Goal: Transaction & Acquisition: Book appointment/travel/reservation

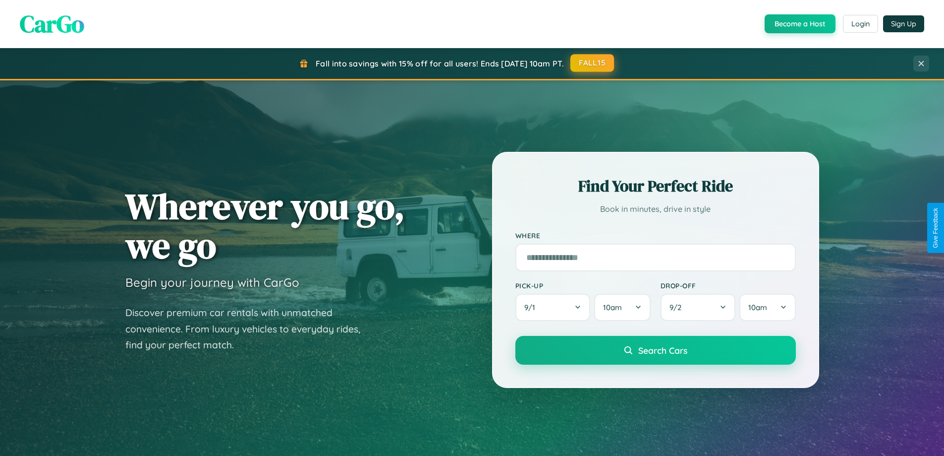
click at [593, 63] on button "FALL15" at bounding box center [592, 63] width 44 height 18
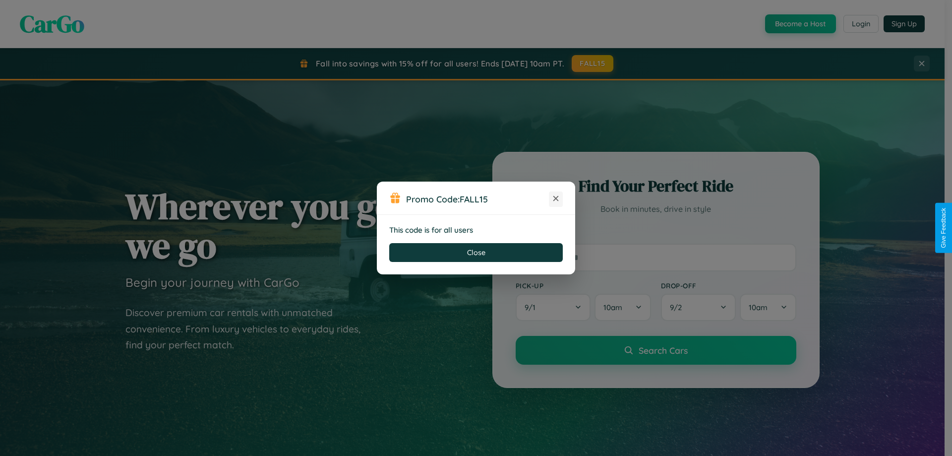
click at [556, 199] on icon at bounding box center [556, 198] width 10 height 10
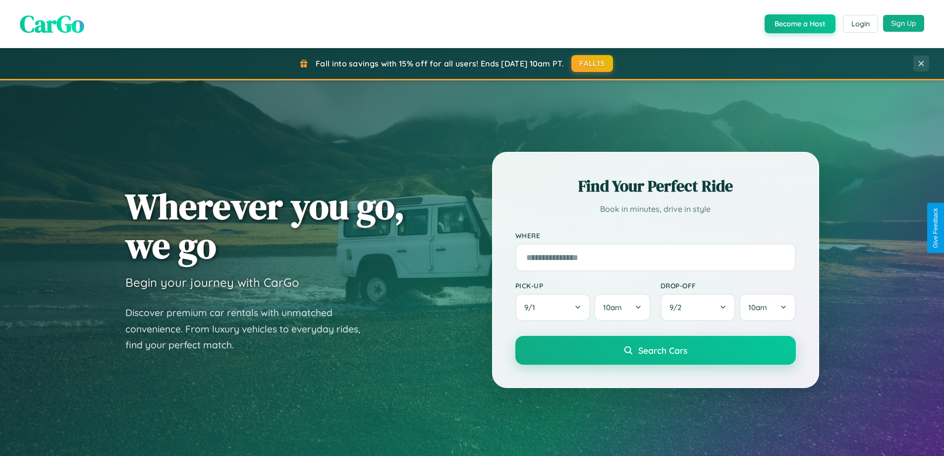
click at [904, 23] on button "Sign Up" at bounding box center [903, 23] width 41 height 17
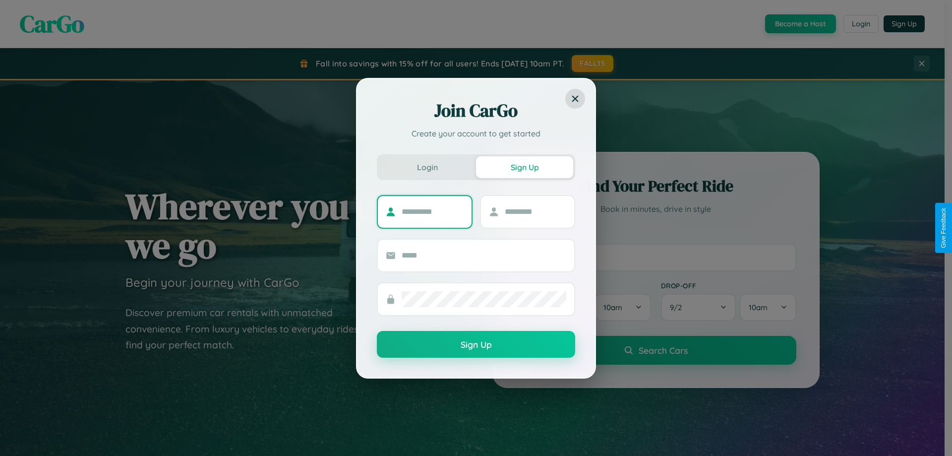
click at [432, 211] on input "text" at bounding box center [432, 212] width 62 height 16
type input "******"
click at [535, 211] on input "text" at bounding box center [536, 212] width 62 height 16
type input "********"
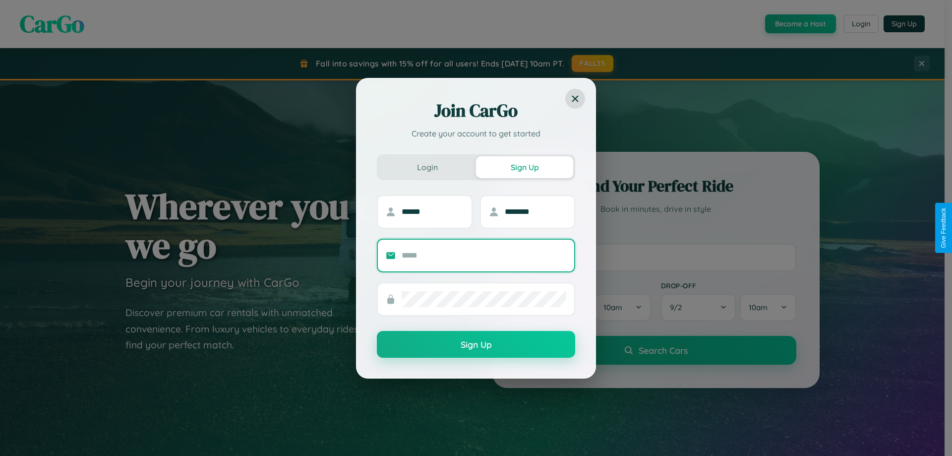
click at [484, 255] on input "text" at bounding box center [483, 255] width 165 height 16
type input "**********"
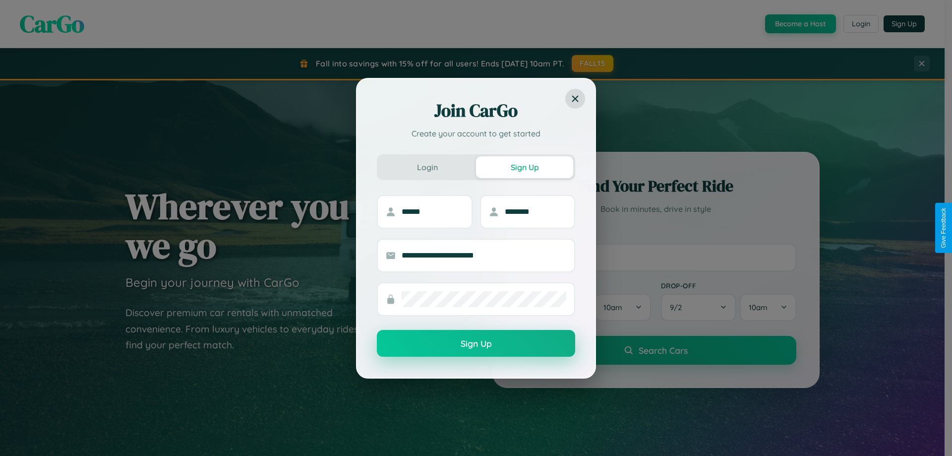
click at [476, 343] on button "Sign Up" at bounding box center [476, 343] width 198 height 27
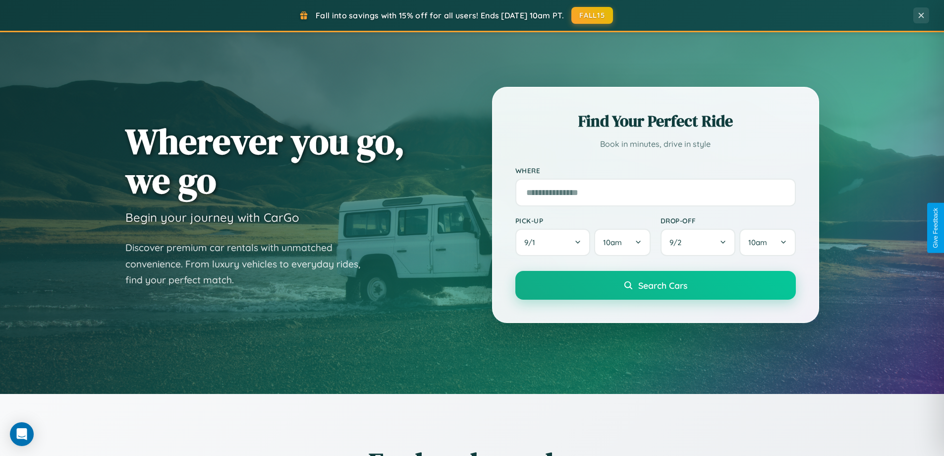
scroll to position [682, 0]
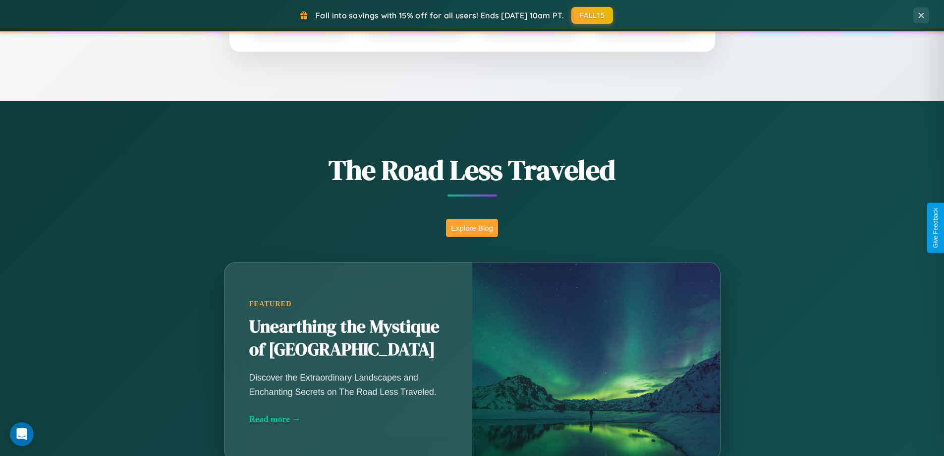
click at [472, 228] on button "Explore Blog" at bounding box center [472, 228] width 52 height 18
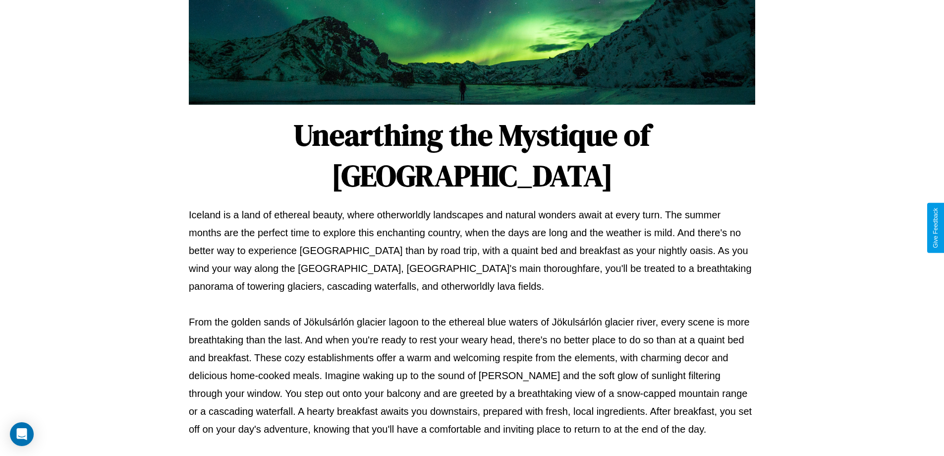
scroll to position [321, 0]
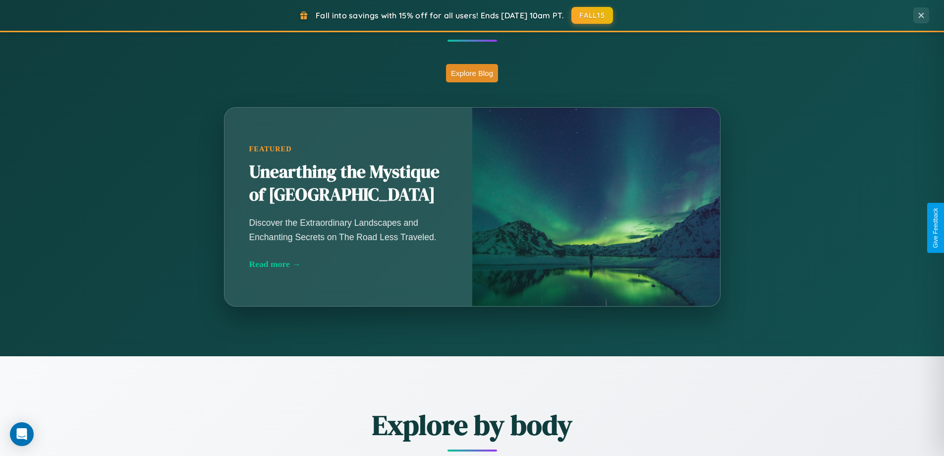
scroll to position [1593, 0]
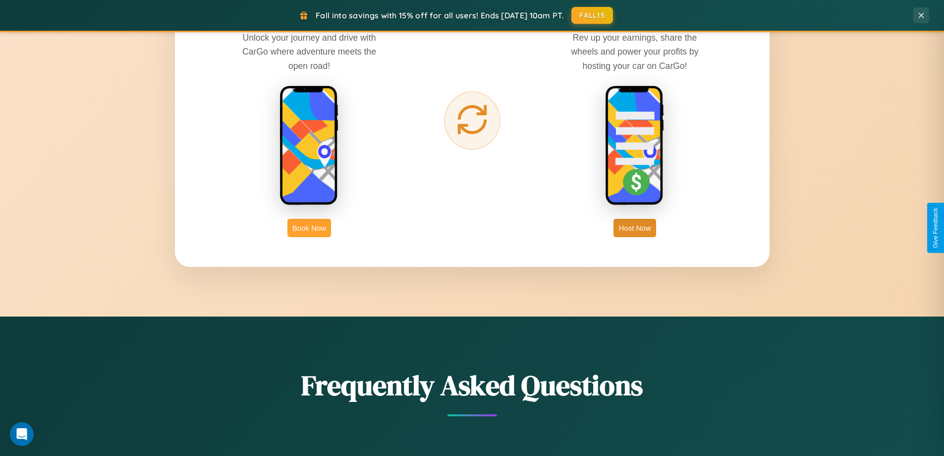
click at [309, 228] on button "Book Now" at bounding box center [309, 228] width 44 height 18
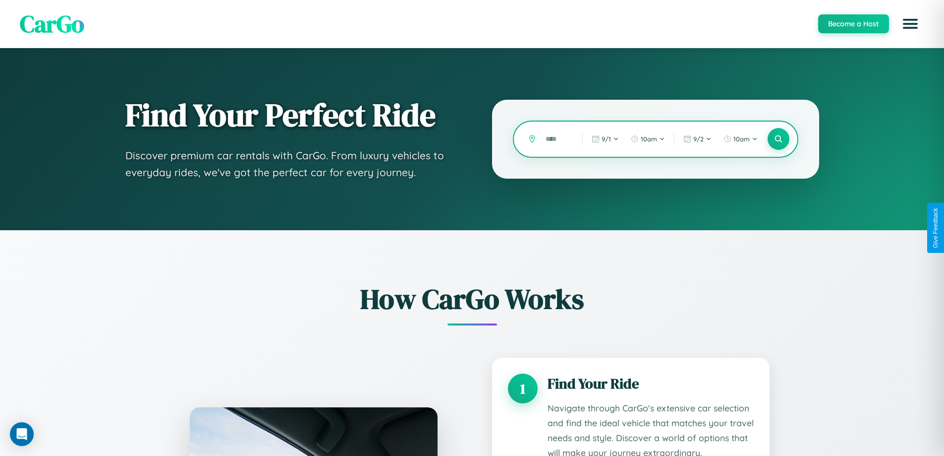
click at [557, 139] on input "text" at bounding box center [557, 138] width 32 height 17
type input "******"
click at [778, 139] on icon at bounding box center [778, 138] width 9 height 9
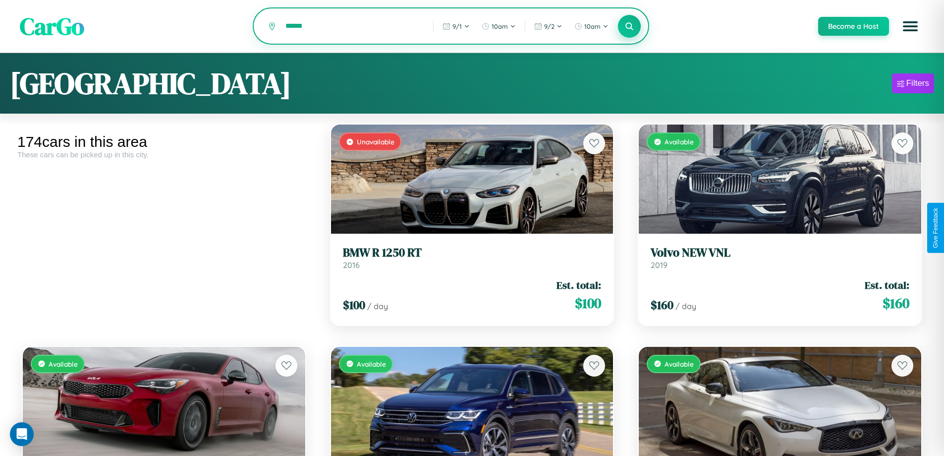
type input "******"
click at [629, 27] on icon at bounding box center [629, 25] width 9 height 9
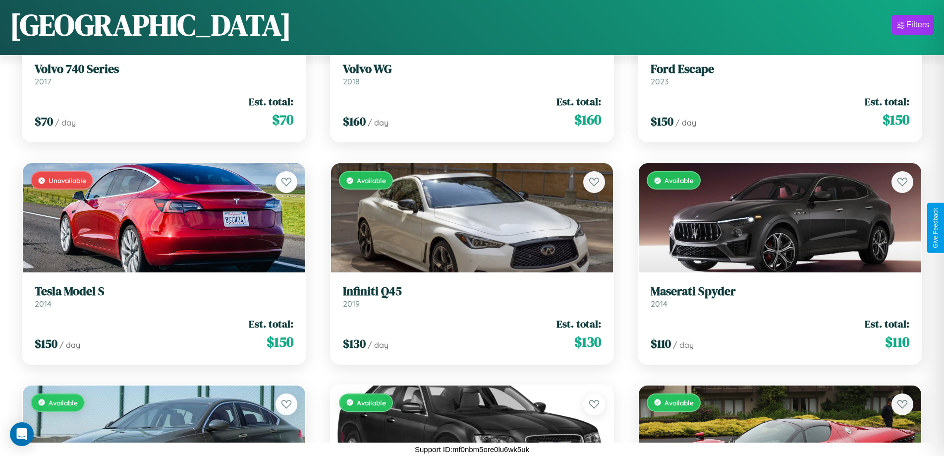
scroll to position [5022, 0]
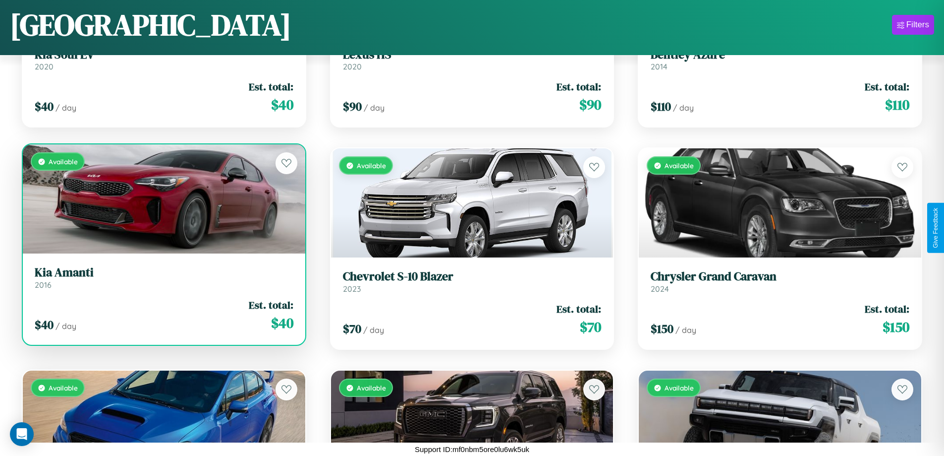
click at [163, 280] on link "Kia Amanti 2016" at bounding box center [164, 277] width 259 height 24
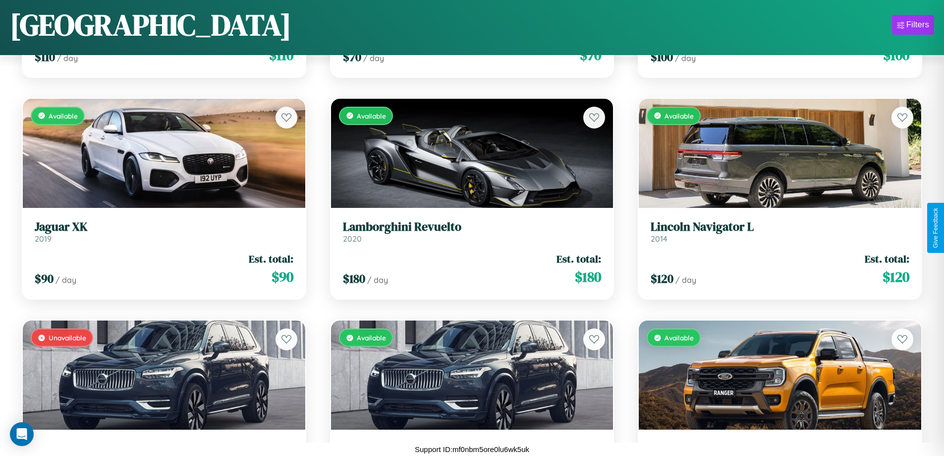
scroll to position [805, 0]
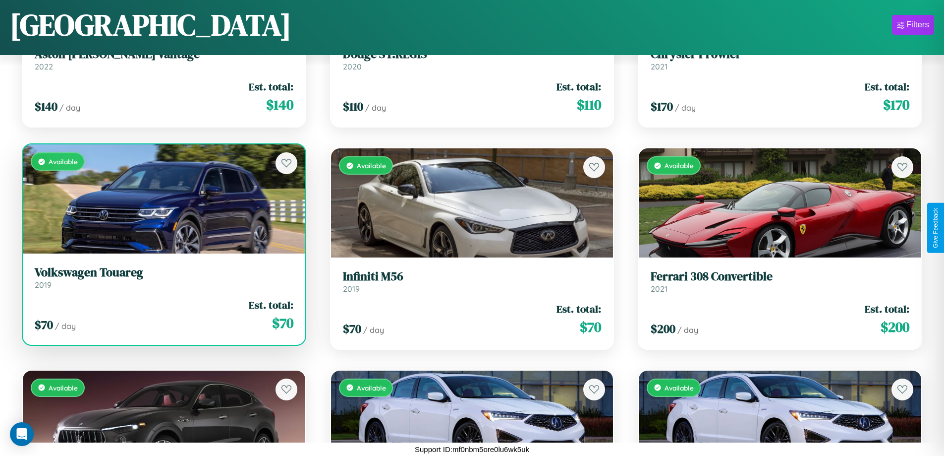
click at [163, 278] on h3 "Volkswagen Touareg" at bounding box center [164, 272] width 259 height 14
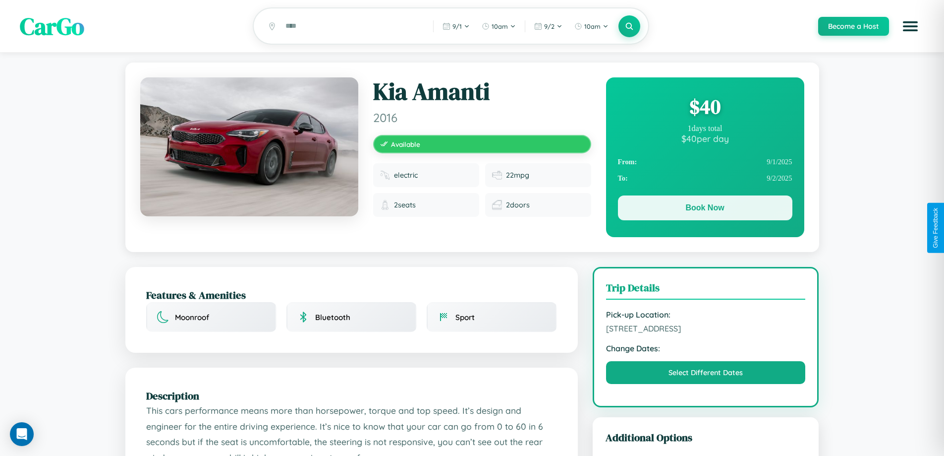
click at [705, 209] on button "Book Now" at bounding box center [705, 207] width 174 height 25
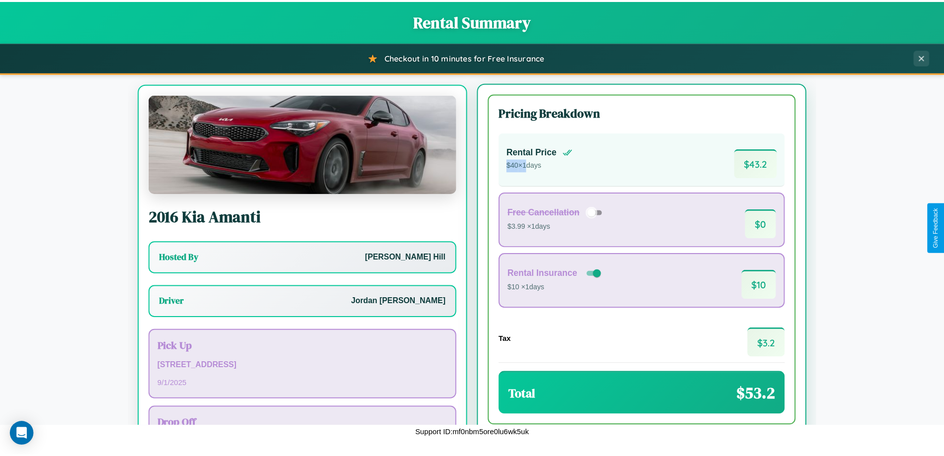
scroll to position [46, 0]
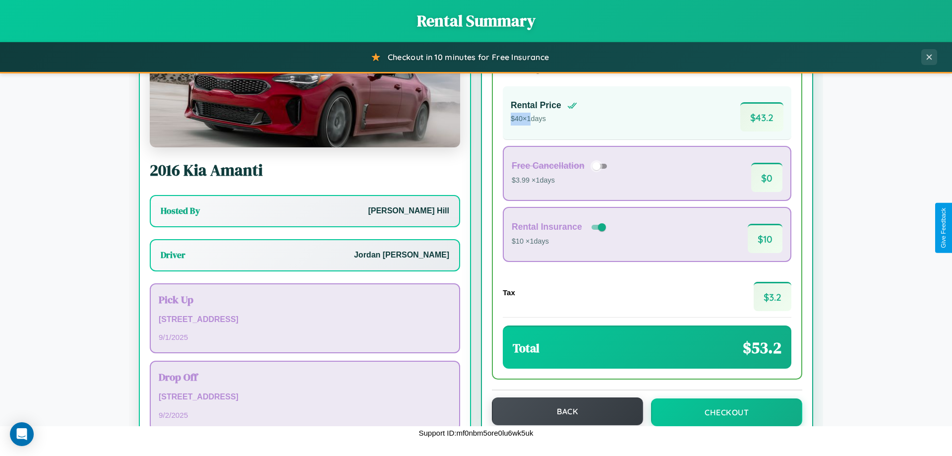
click at [563, 411] on button "Back" at bounding box center [567, 411] width 151 height 28
